Goal: Task Accomplishment & Management: Use online tool/utility

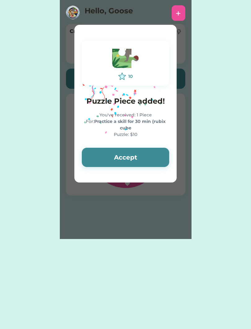
click at [100, 113] on div "You've received: 1 Piece For: Practice a skill for 30 min (rubix cube Puzzle: $…" at bounding box center [126, 125] width 88 height 26
click at [158, 162] on button "Accept" at bounding box center [126, 157] width 88 height 19
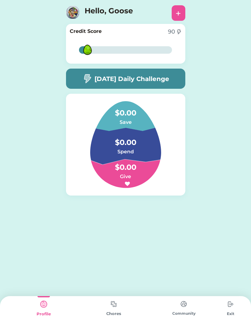
click at [173, 184] on img at bounding box center [125, 144] width 101 height 87
click at [113, 310] on img at bounding box center [114, 304] width 12 height 12
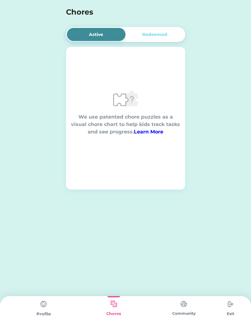
click at [168, 37] on div "Redeemed" at bounding box center [155, 34] width 59 height 13
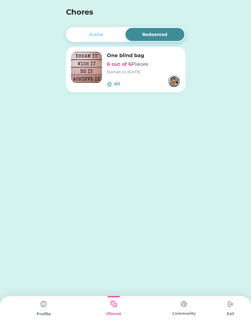
click at [110, 33] on div "Active" at bounding box center [96, 34] width 59 height 13
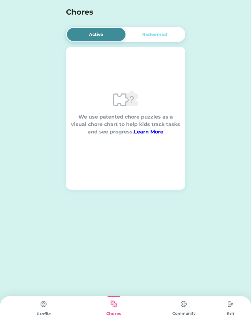
click at [163, 32] on div "Redeemed" at bounding box center [154, 34] width 25 height 7
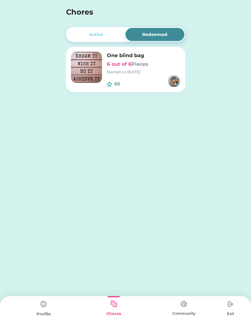
click at [92, 34] on div "Active" at bounding box center [96, 34] width 14 height 7
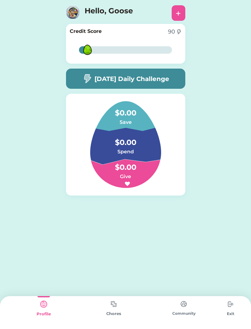
click at [118, 308] on img at bounding box center [114, 304] width 12 height 12
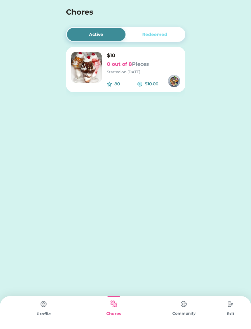
click at [96, 66] on img at bounding box center [86, 67] width 31 height 31
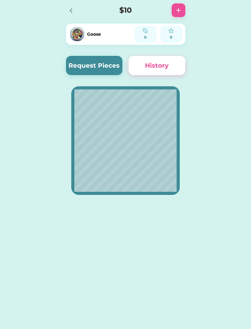
click at [79, 65] on button "Request Pieces" at bounding box center [94, 65] width 57 height 19
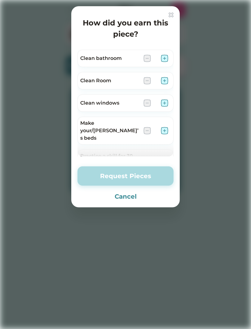
scroll to position [5, 0]
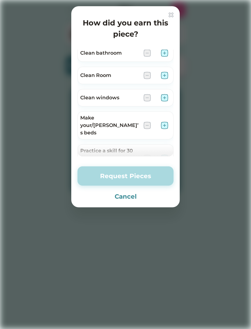
click at [165, 99] on img at bounding box center [164, 97] width 7 height 7
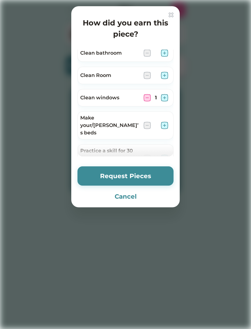
click at [157, 179] on button "Request Pieces" at bounding box center [126, 175] width 96 height 19
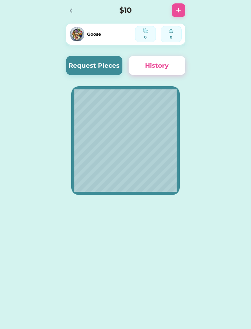
click at [74, 63] on button "Request Pieces" at bounding box center [94, 65] width 57 height 19
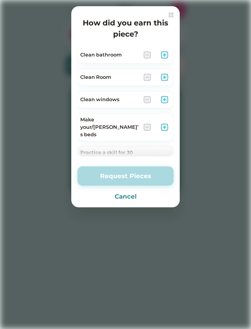
scroll to position [2, 0]
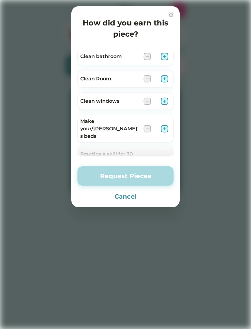
click at [3, 121] on div at bounding box center [125, 164] width 251 height 329
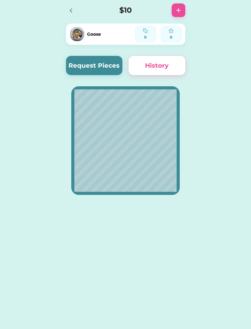
click at [76, 66] on button "Request Pieces" at bounding box center [94, 65] width 57 height 19
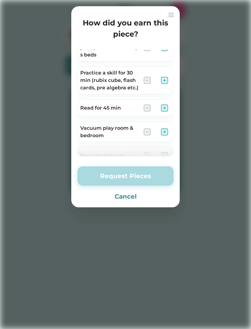
scroll to position [77, 0]
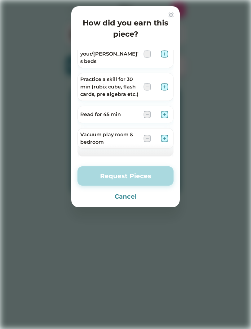
click at [172, 15] on img at bounding box center [171, 14] width 5 height 5
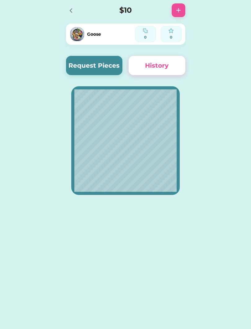
click at [169, 18] on div "$10" at bounding box center [126, 10] width 132 height 20
